Goal: Information Seeking & Learning: Learn about a topic

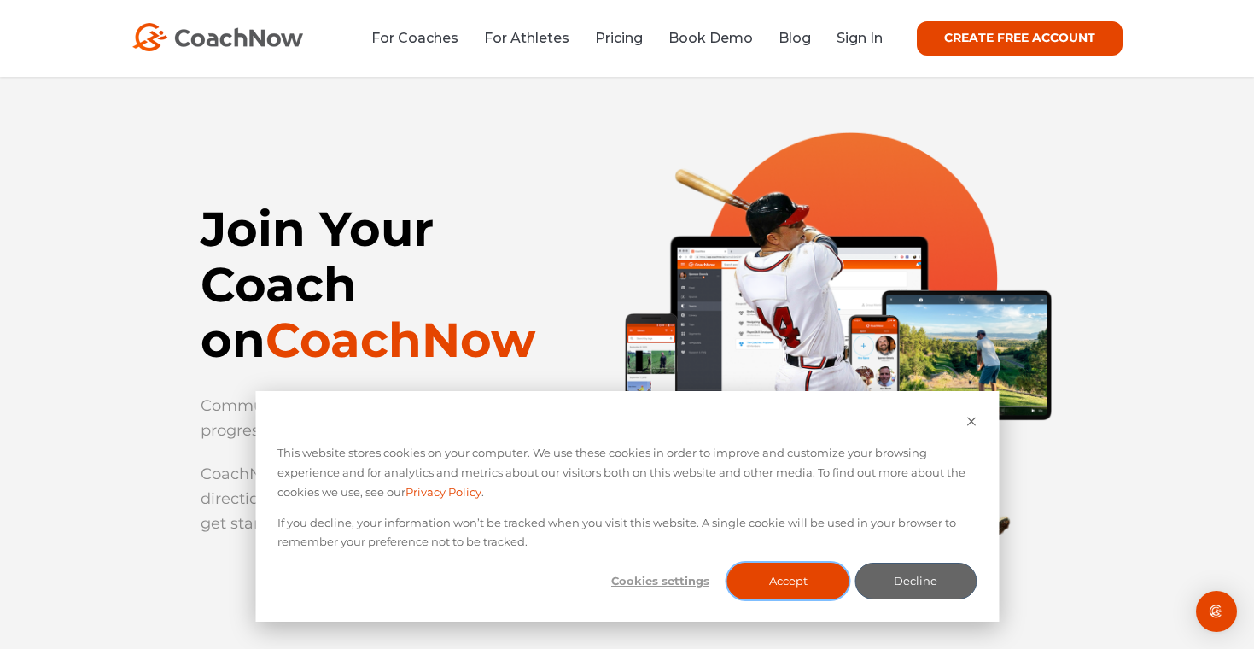
click at [749, 577] on button "Accept" at bounding box center [788, 581] width 122 height 37
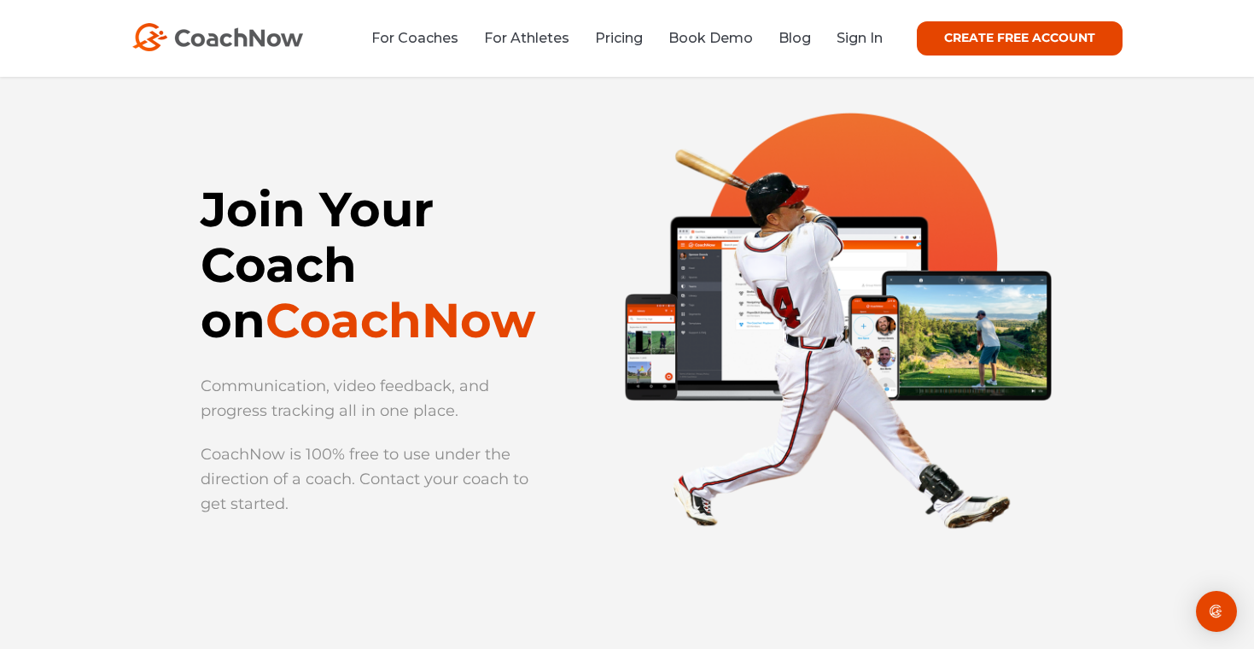
scroll to position [12, 0]
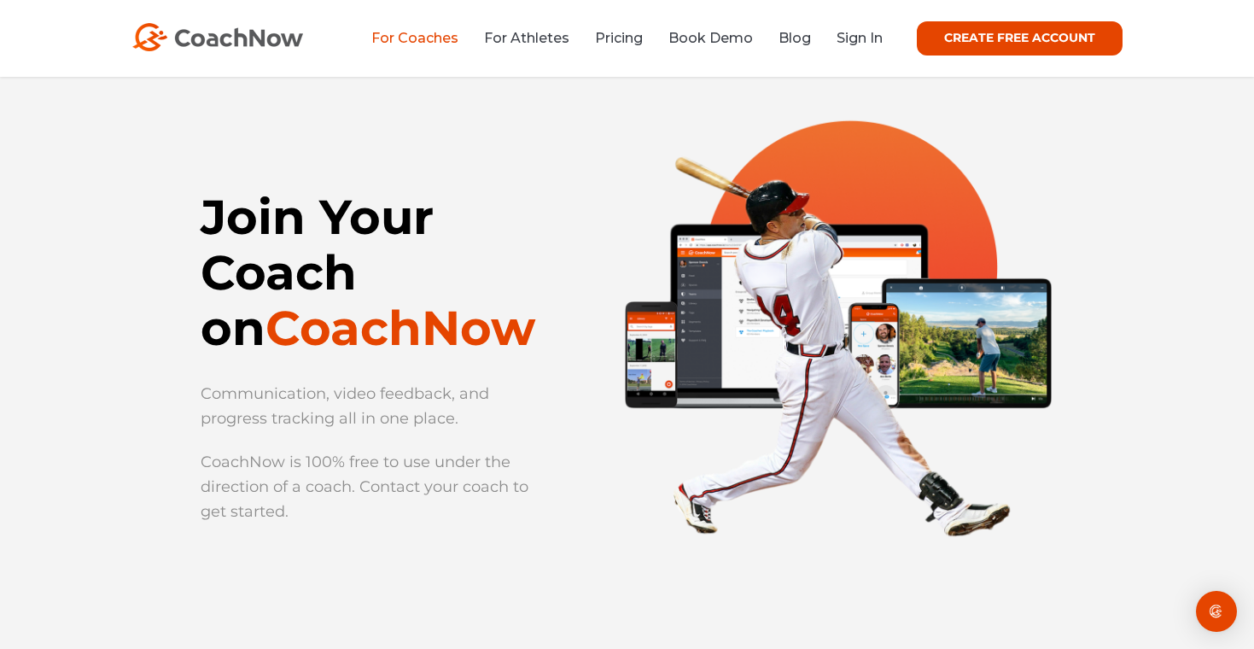
click at [419, 45] on link "For Coaches" at bounding box center [414, 38] width 87 height 16
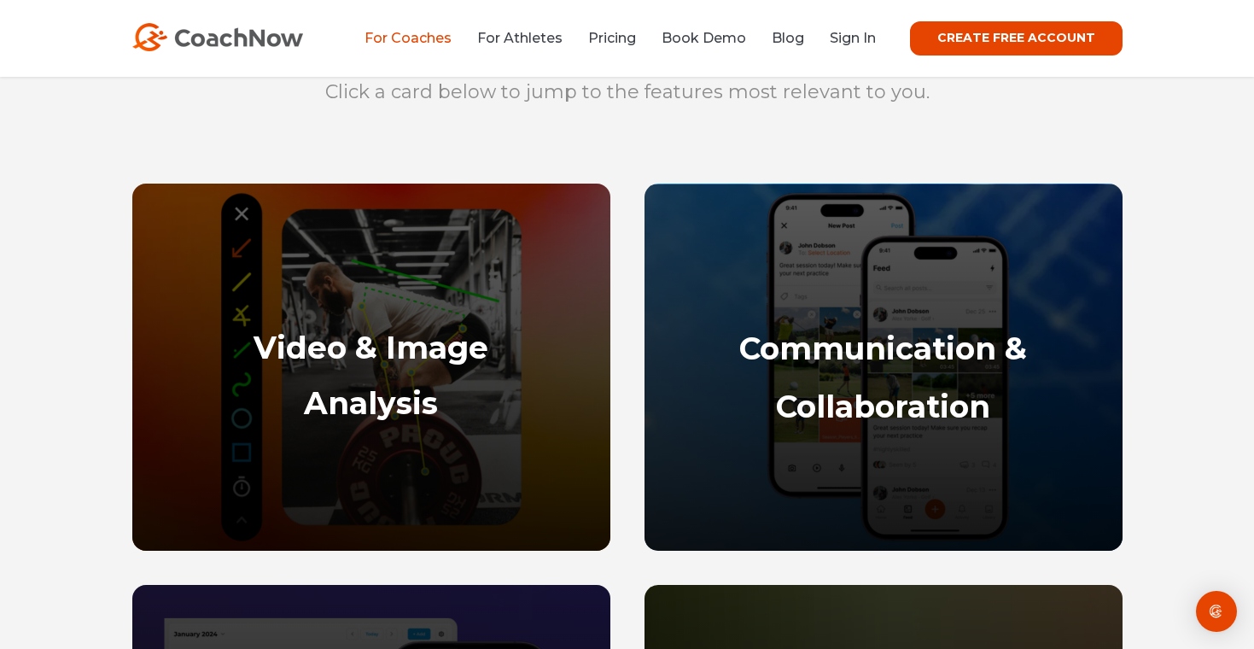
scroll to position [731, 0]
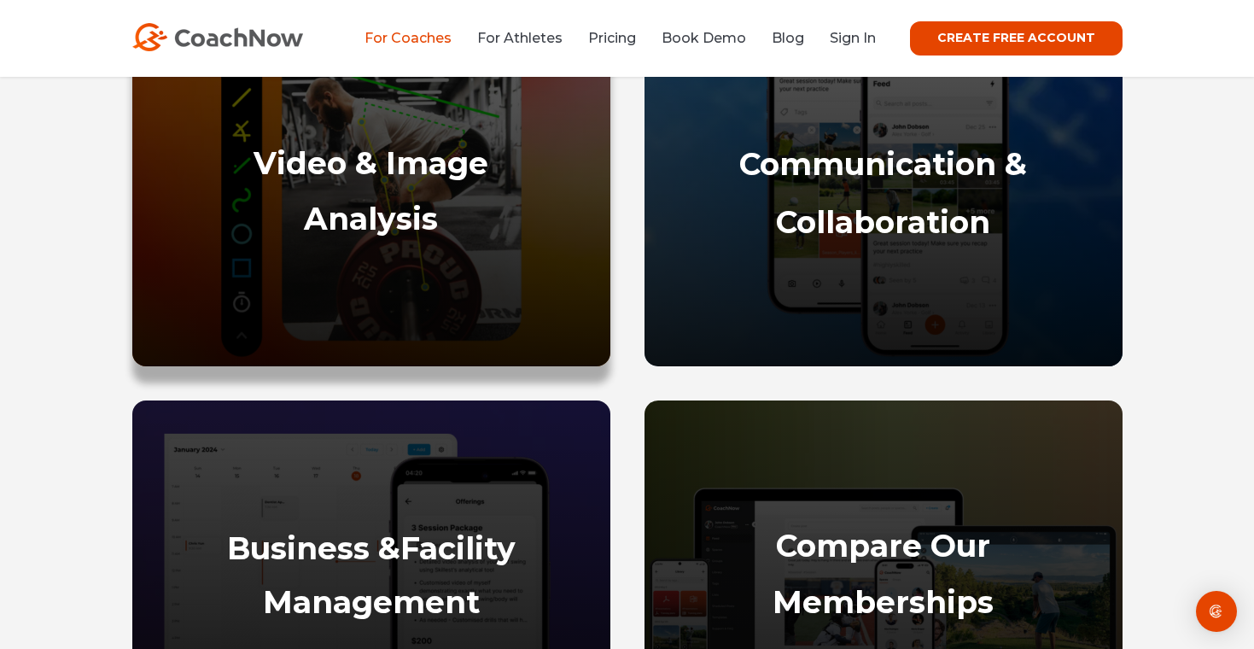
click at [364, 180] on strong "Video & Image" at bounding box center [371, 163] width 235 height 38
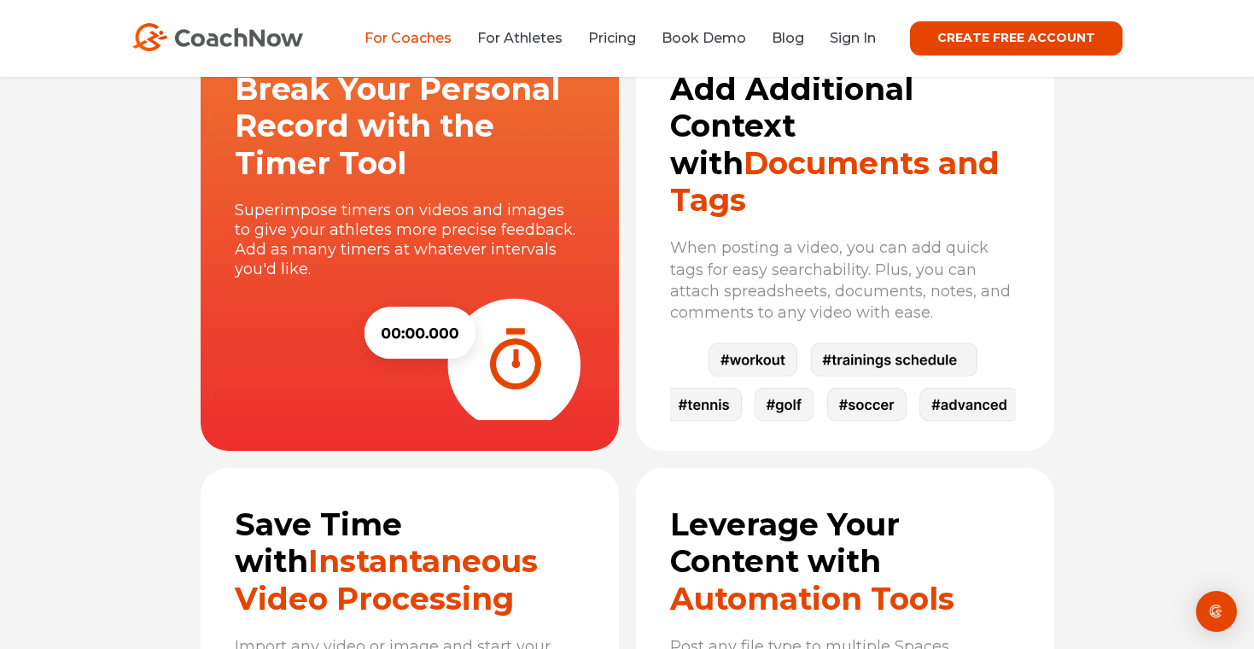
scroll to position [5299, 0]
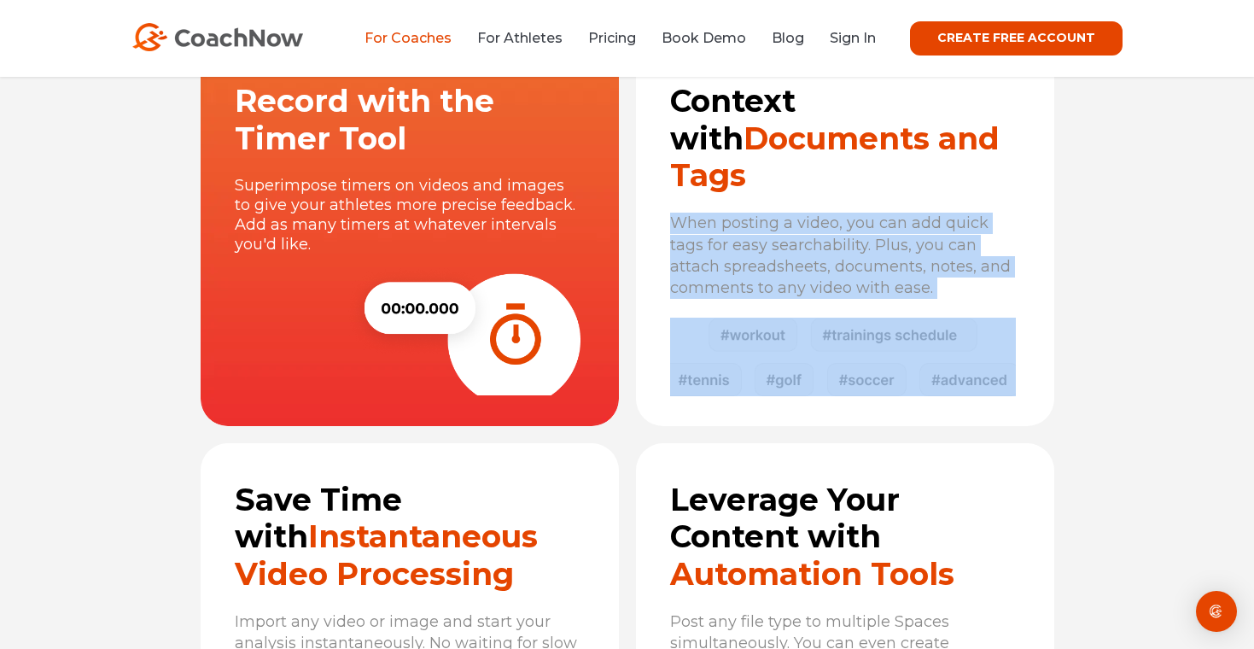
drag, startPoint x: 1027, startPoint y: 388, endPoint x: 697, endPoint y: 178, distance: 390.7
click at [697, 178] on div "Add Additional Context with Documents and Tags When posting a video, you can ad…" at bounding box center [845, 217] width 418 height 418
click at [770, 224] on p "When posting a video, you can add quick tags for easy searchability. Plus, you …" at bounding box center [843, 256] width 346 height 86
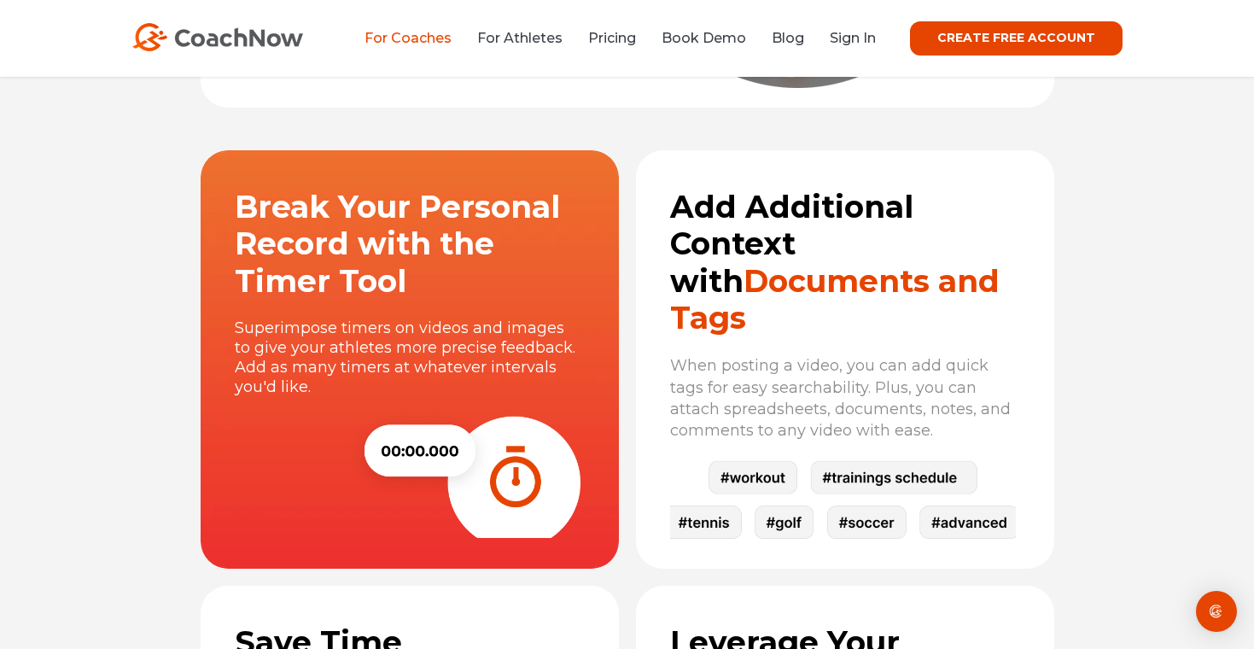
scroll to position [5128, 0]
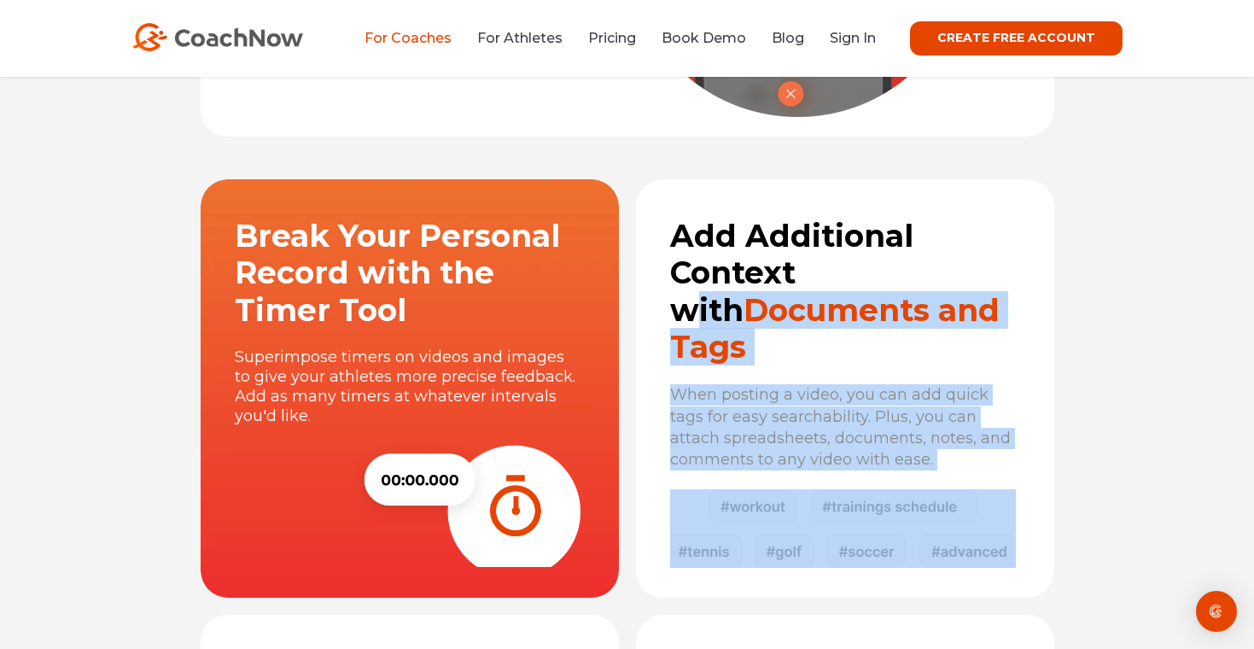
drag, startPoint x: 667, startPoint y: 243, endPoint x: 825, endPoint y: 278, distance: 161.7
click at [825, 278] on div "Add Additional Context with Documents and Tags When posting a video, you can ad…" at bounding box center [845, 388] width 418 height 418
click at [888, 329] on span "Documents and Tags" at bounding box center [834, 328] width 329 height 74
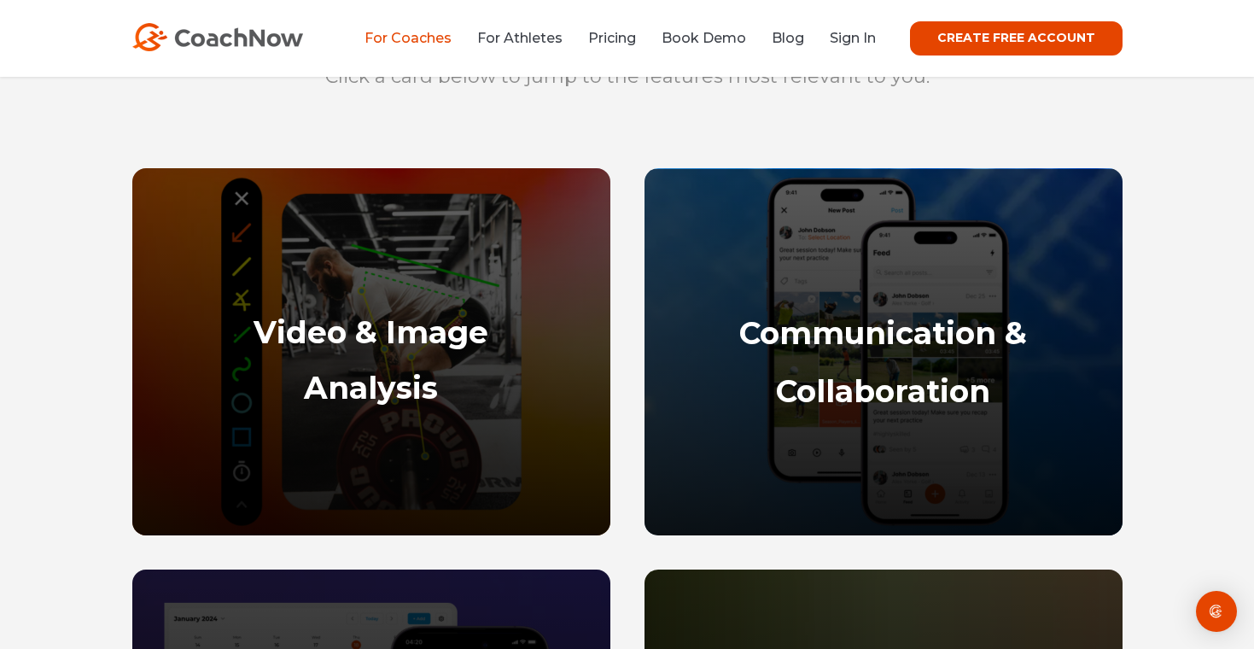
scroll to position [743, 0]
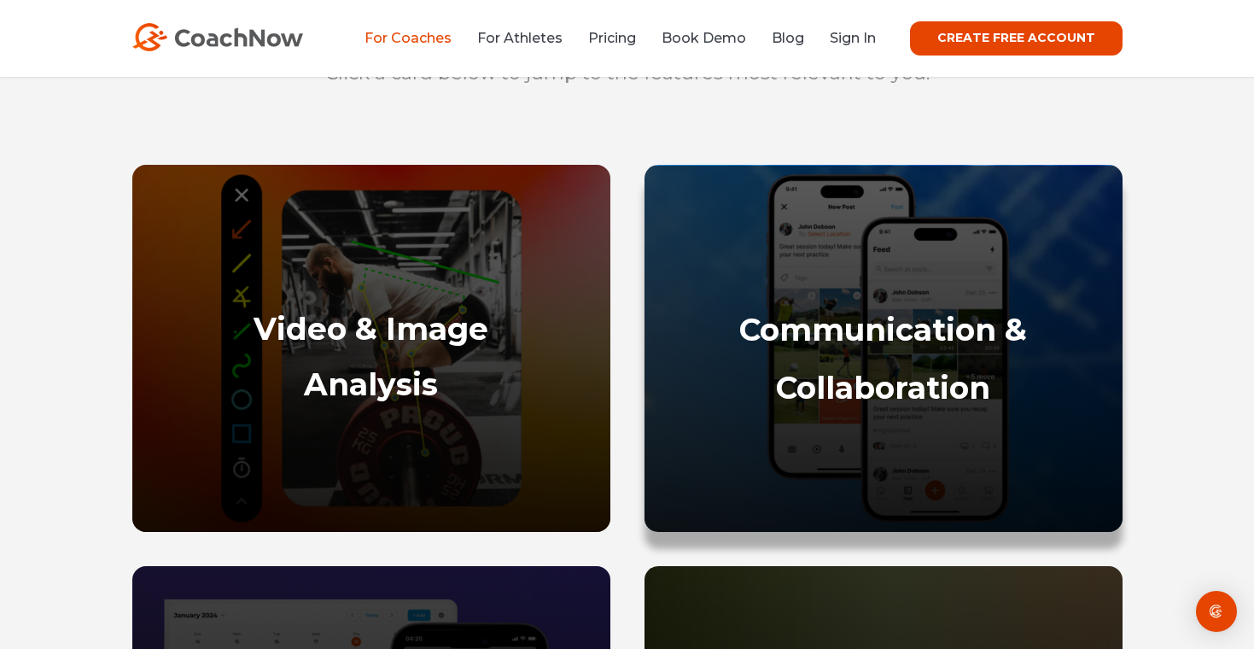
click at [877, 385] on strong "Collaboration" at bounding box center [883, 388] width 214 height 38
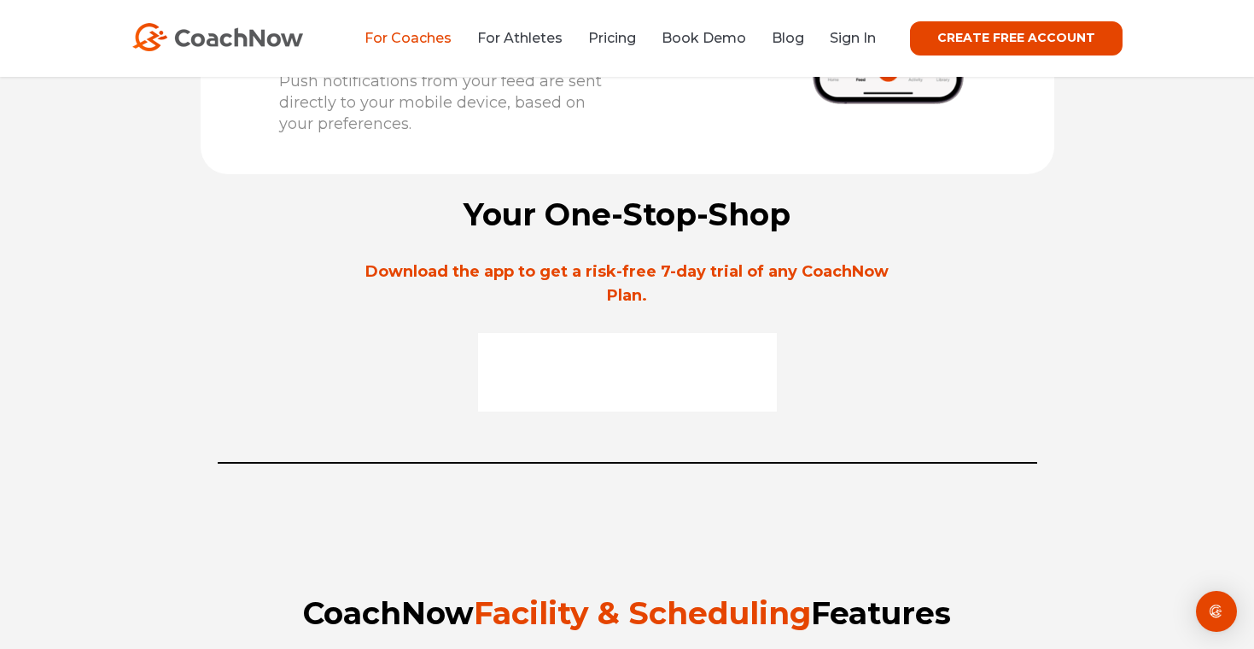
scroll to position [9265, 0]
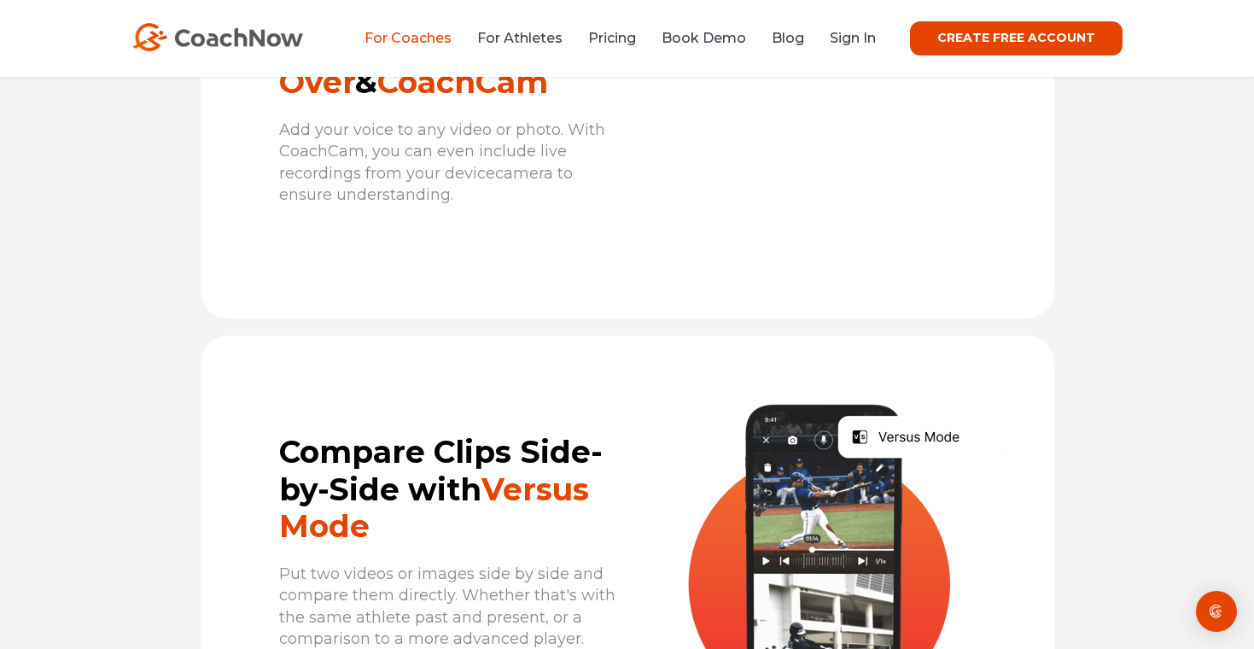
scroll to position [2585, 0]
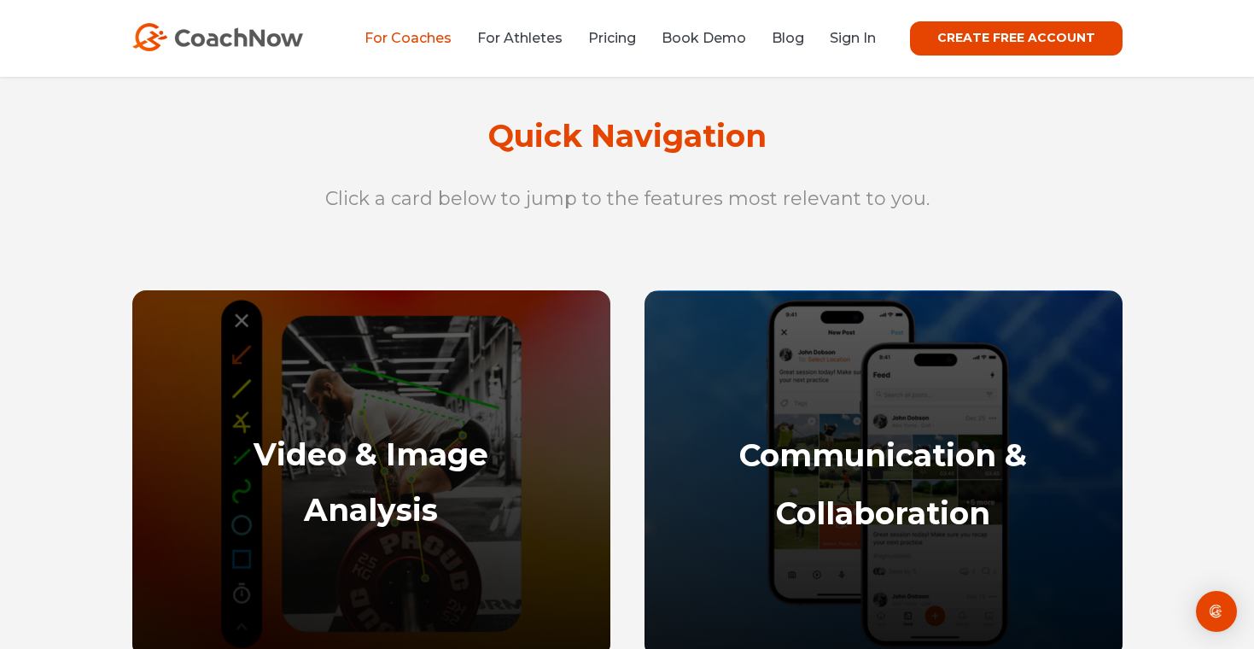
scroll to position [622, 0]
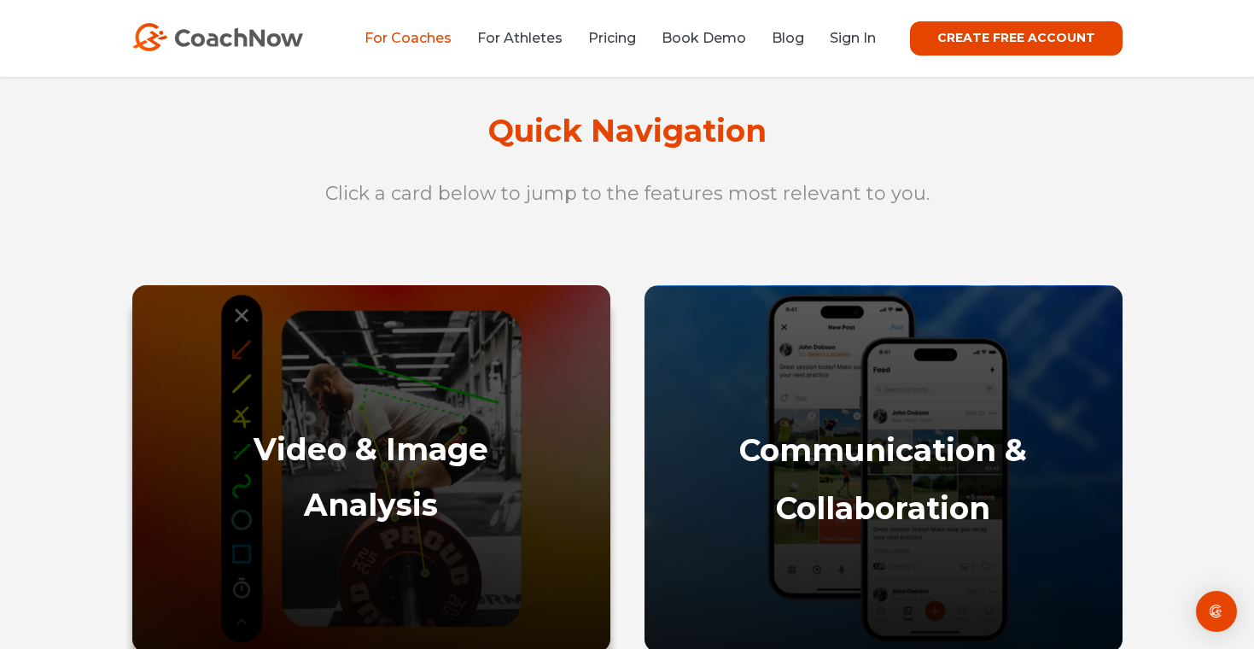
click at [434, 444] on strong "Video & Image" at bounding box center [371, 449] width 235 height 38
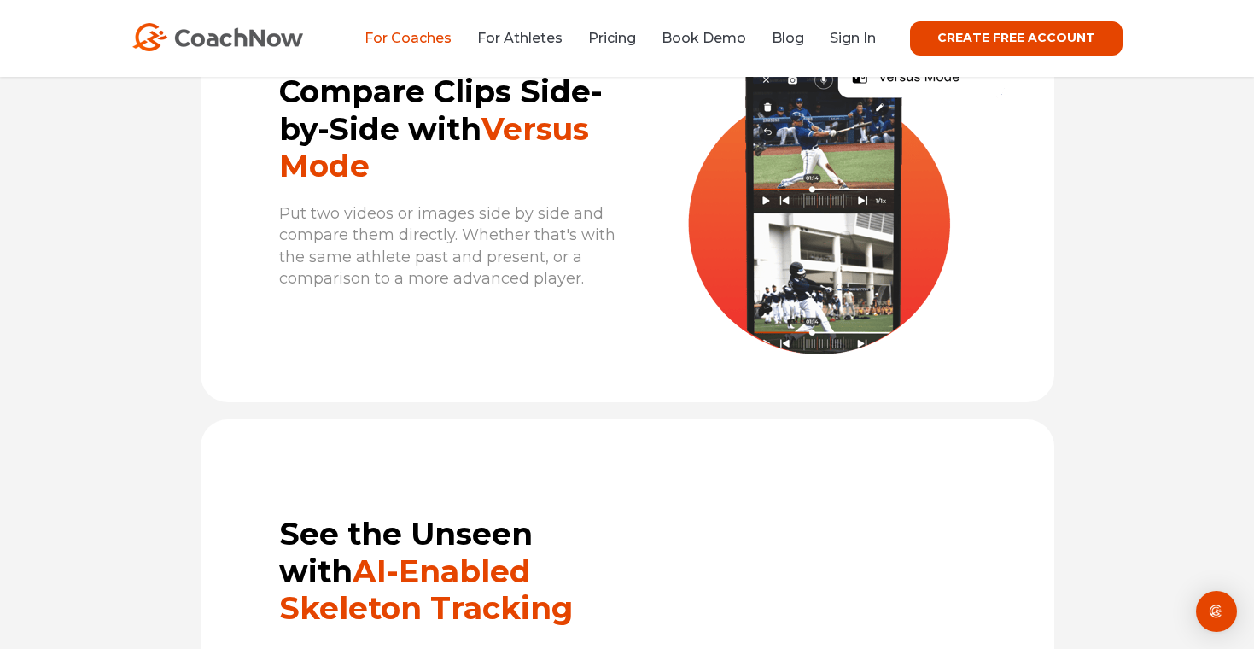
scroll to position [2842, 0]
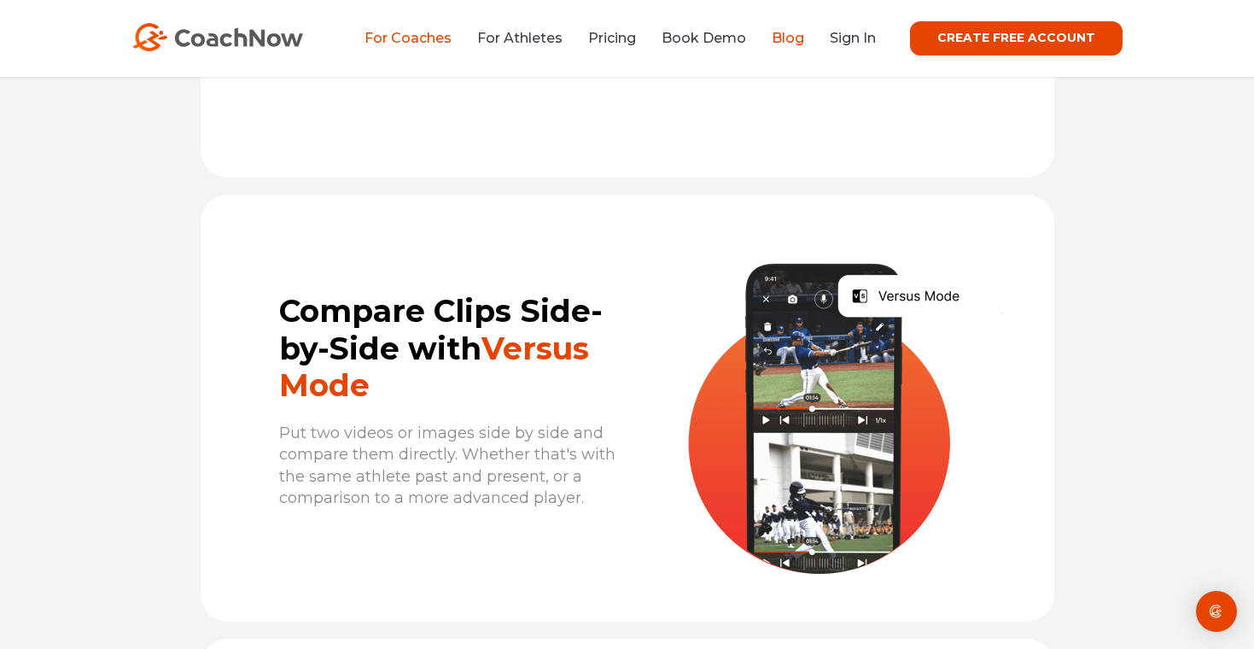
click at [790, 39] on link "Blog" at bounding box center [788, 38] width 32 height 16
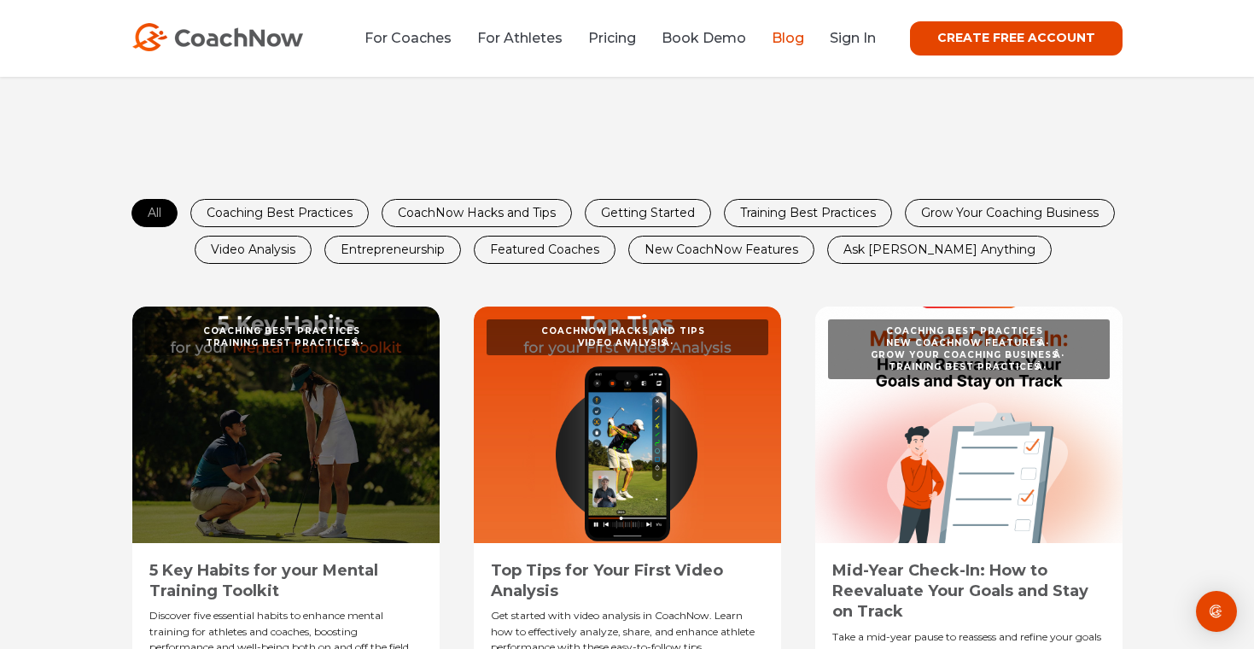
scroll to position [624, 0]
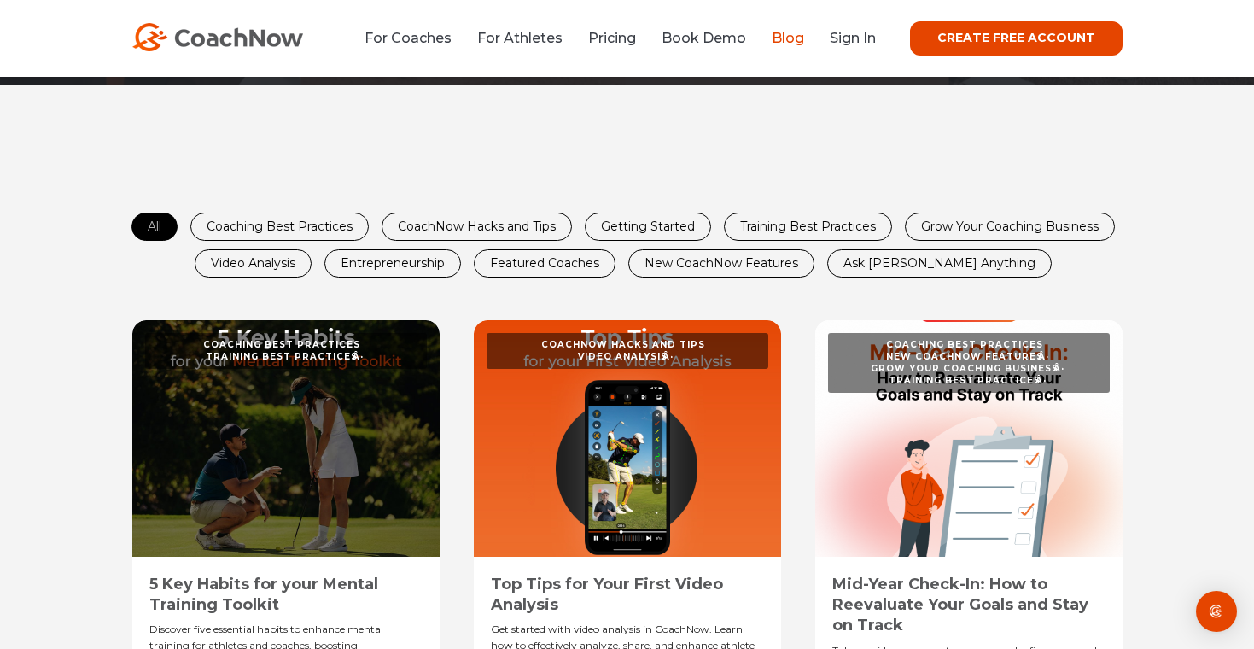
click at [338, 223] on link "Coaching Best Practices" at bounding box center [279, 226] width 177 height 26
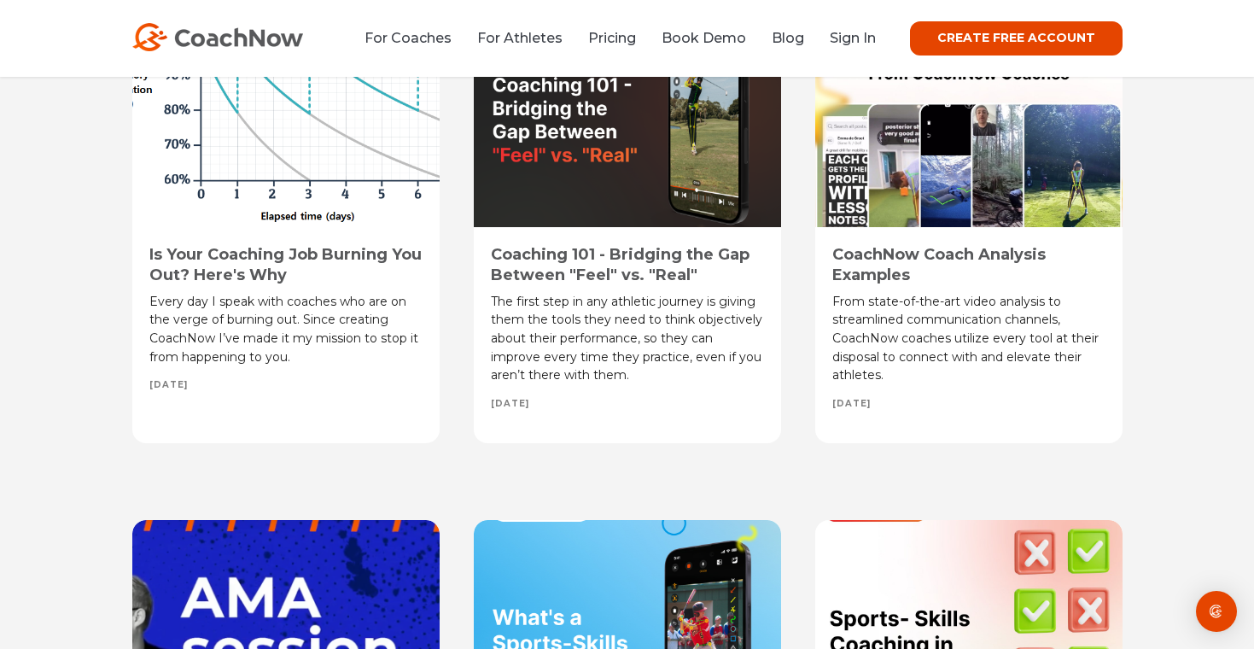
scroll to position [5105, 0]
